Goal: Task Accomplishment & Management: Complete application form

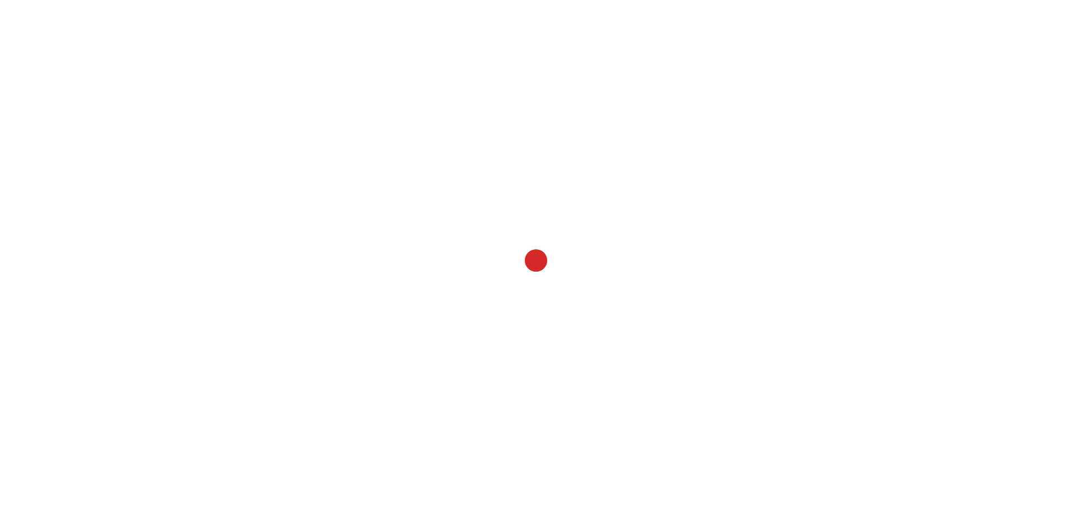
select select
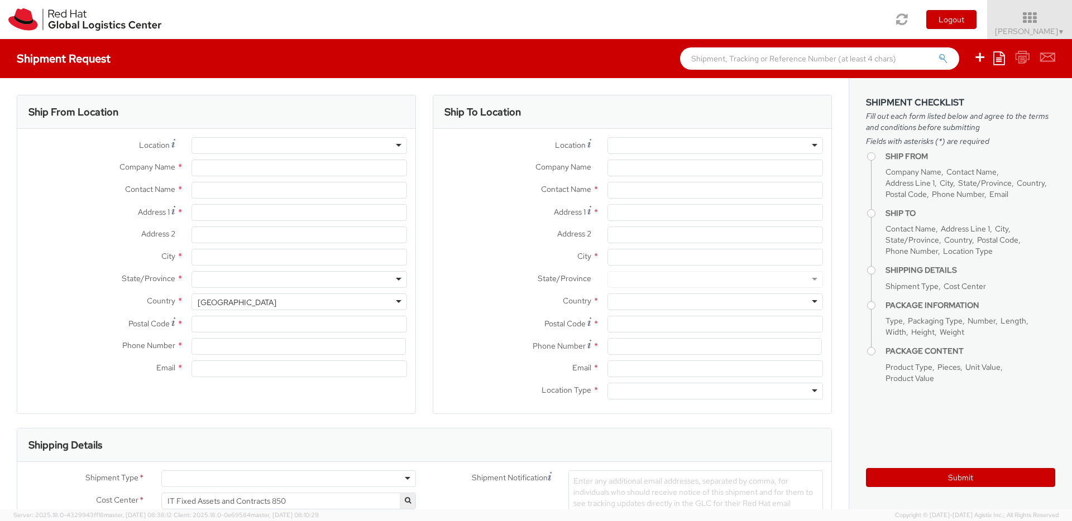
type input "Red Hat Czech s.r.o."
type input "[PERSON_NAME]"
type input "Purkynova 647/111"
type input "[GEOGRAPHIC_DATA]"
type input "621 00"
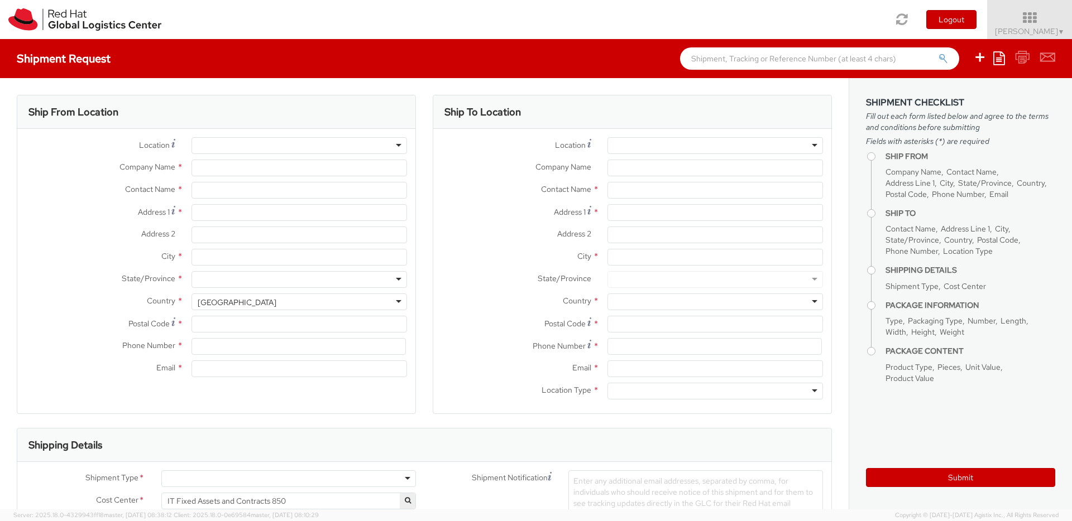
type input "420 532 294 555"
type input "[EMAIL_ADDRESS][DOMAIN_NAME]"
select select "CM"
select select "KGS"
